Goal: Find specific page/section: Find specific page/section

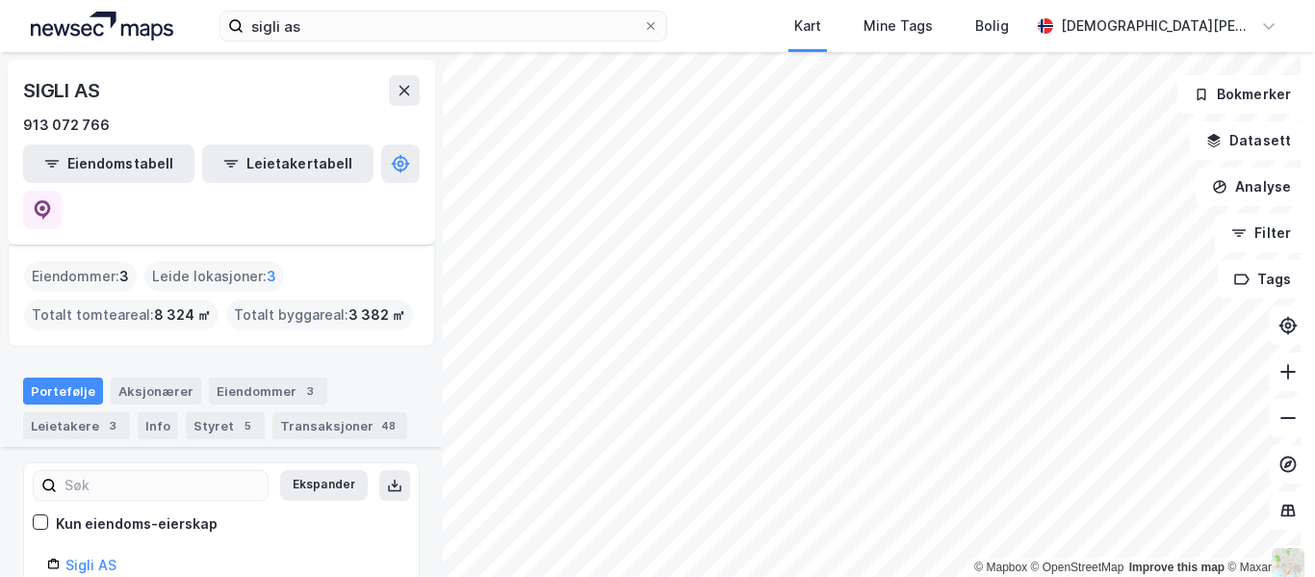
scroll to position [194, 0]
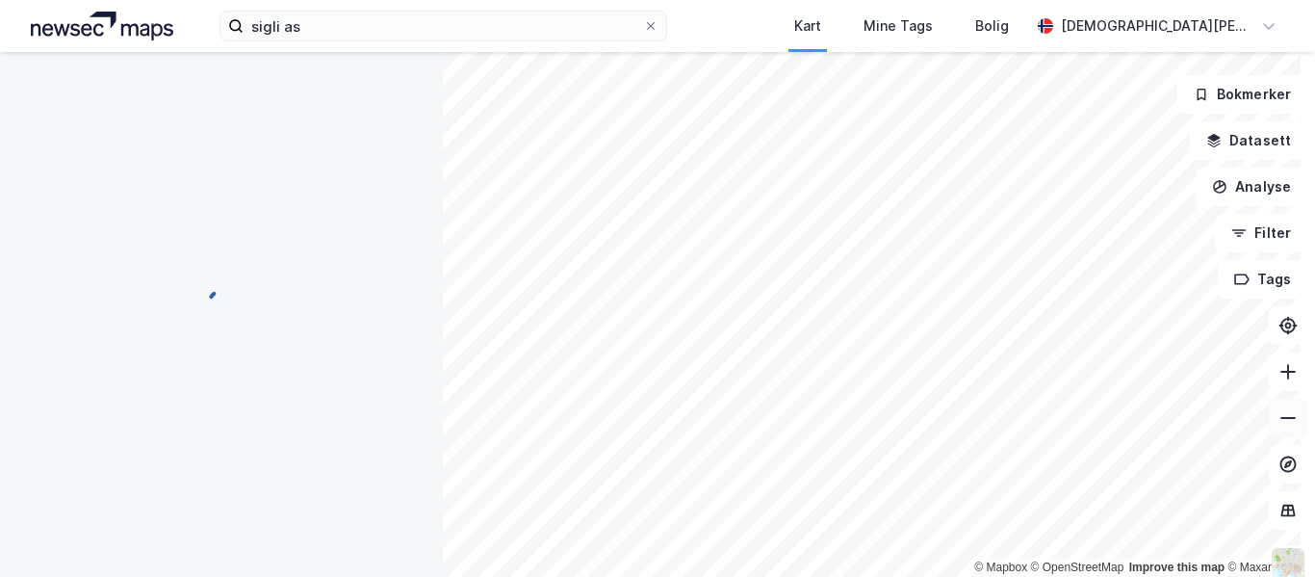
click at [1279, 420] on icon at bounding box center [1288, 417] width 19 height 19
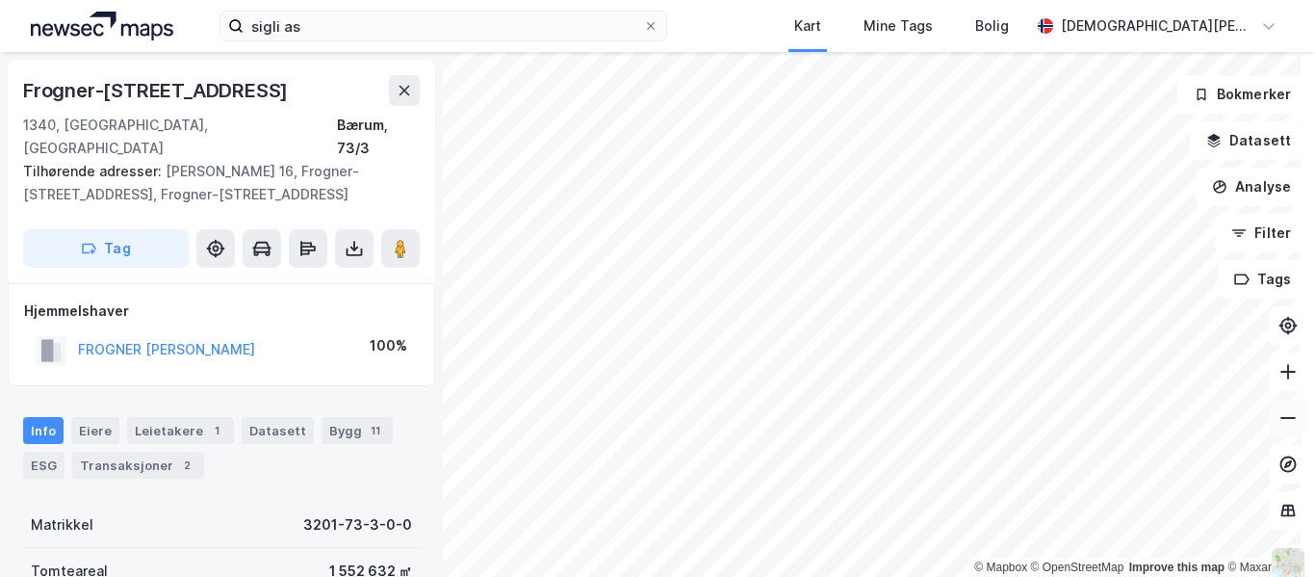
click at [1279, 420] on icon at bounding box center [1288, 417] width 19 height 19
click at [403, 88] on icon at bounding box center [404, 90] width 15 height 15
